Goal: Information Seeking & Learning: Learn about a topic

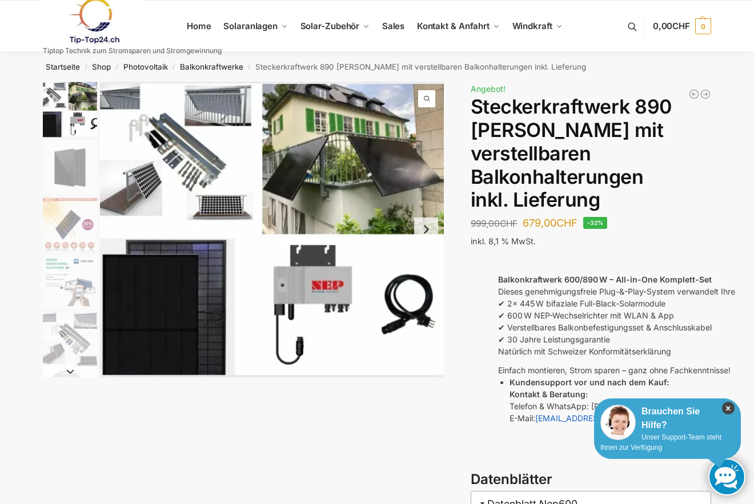
click at [723, 404] on icon "×" at bounding box center [728, 408] width 13 height 13
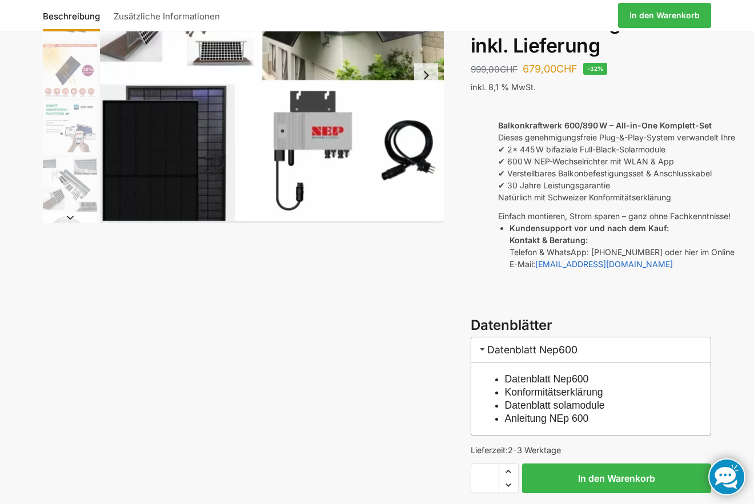
scroll to position [171, 0]
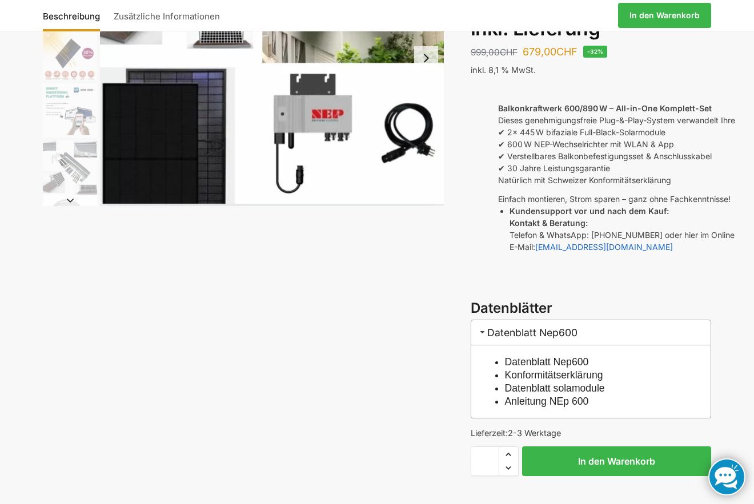
click at [581, 320] on h3 "Datenblatt Nep600" at bounding box center [591, 333] width 240 height 26
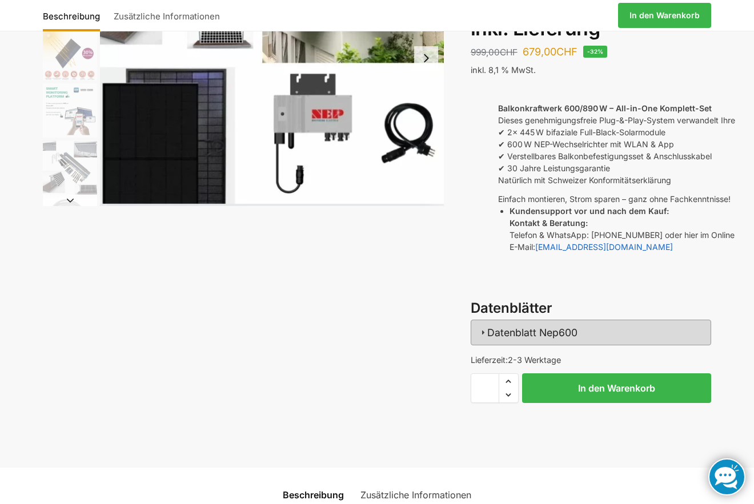
click at [581, 320] on h3 "Datenblatt Nep600" at bounding box center [591, 333] width 240 height 26
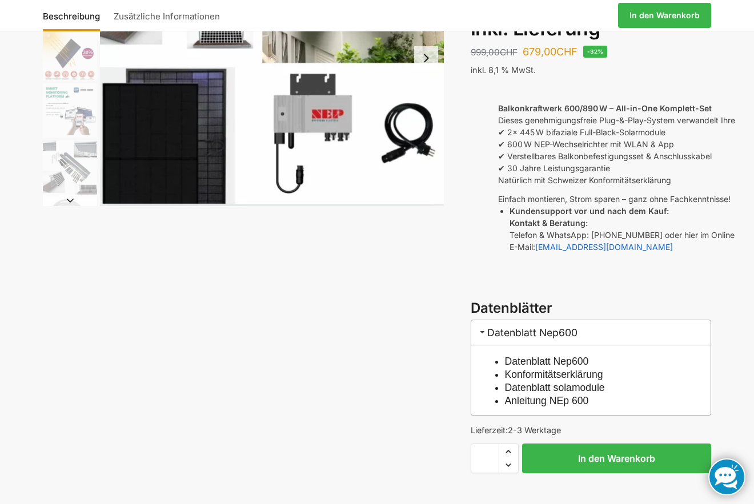
click at [581, 320] on h3 "Datenblatt Nep600" at bounding box center [591, 333] width 240 height 26
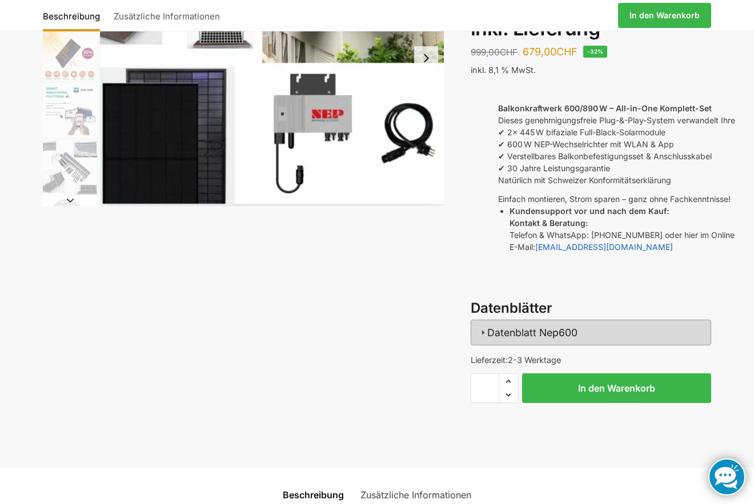
click at [581, 320] on h3 "Datenblatt Nep600" at bounding box center [591, 333] width 240 height 26
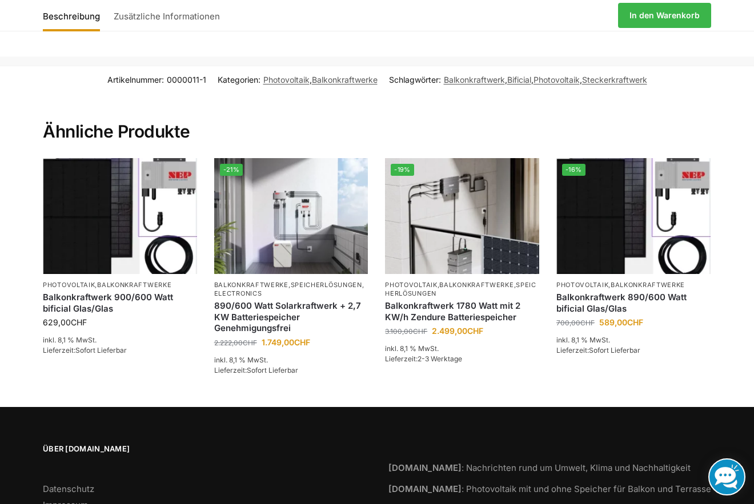
scroll to position [1597, 0]
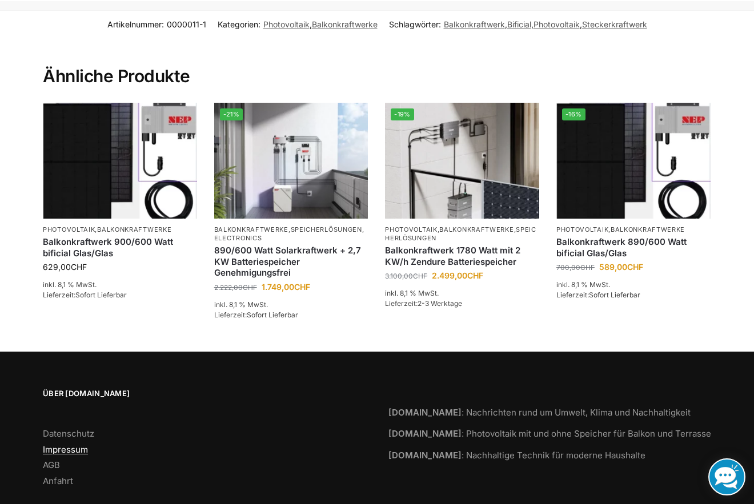
click at [46, 444] on link "Impressum" at bounding box center [65, 449] width 45 height 11
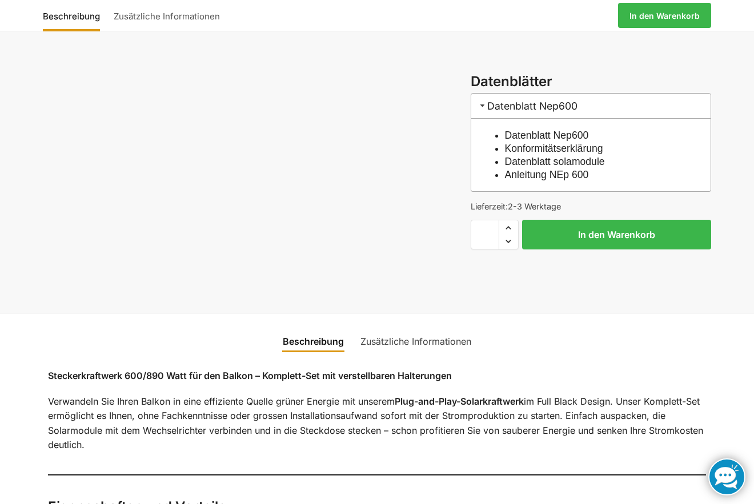
scroll to position [371, 0]
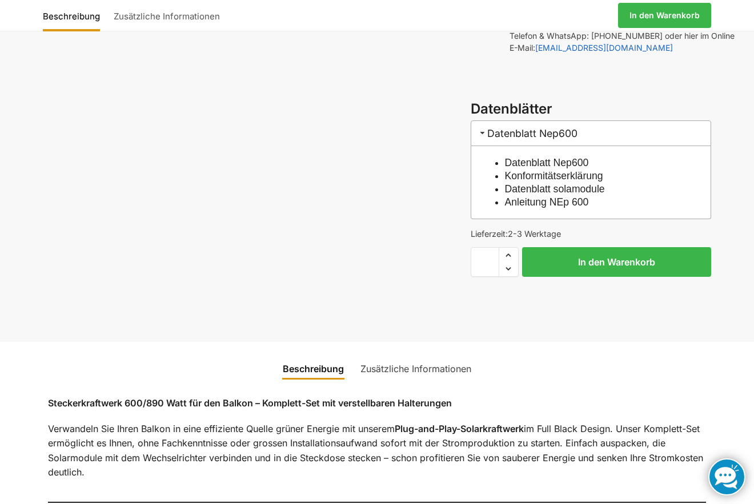
click at [532, 157] on link "Datenblatt Nep600" at bounding box center [547, 162] width 84 height 11
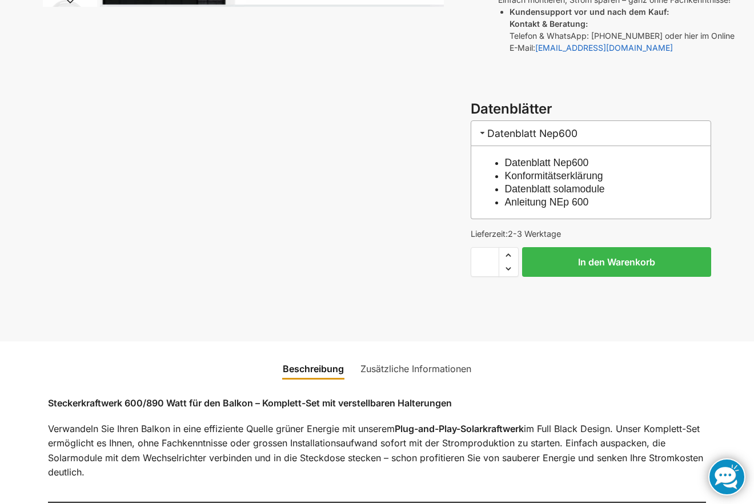
click at [528, 183] on link "Datenblatt solamodule" at bounding box center [555, 188] width 100 height 11
click at [516, 196] on link "Anleitung NEp 600" at bounding box center [547, 201] width 84 height 11
